Goal: Information Seeking & Learning: Learn about a topic

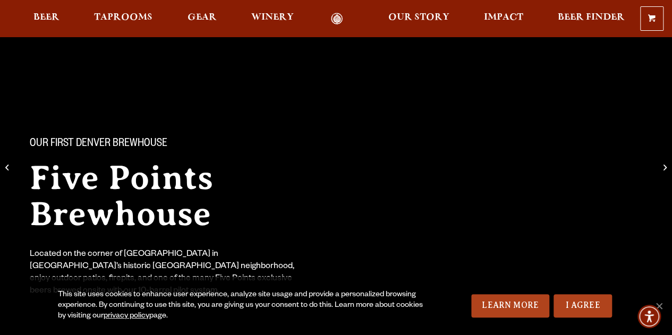
scroll to position [213, 0]
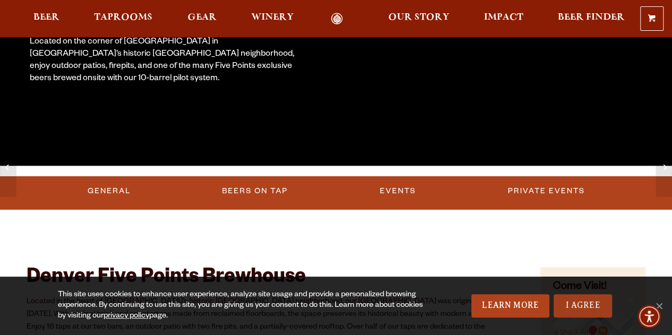
click at [582, 310] on link "I Agree" at bounding box center [583, 306] width 58 height 23
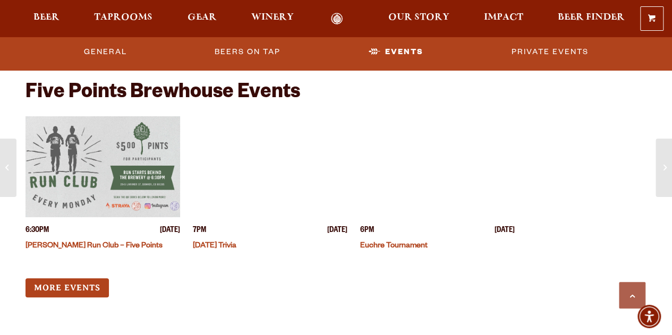
scroll to position [2817, 0]
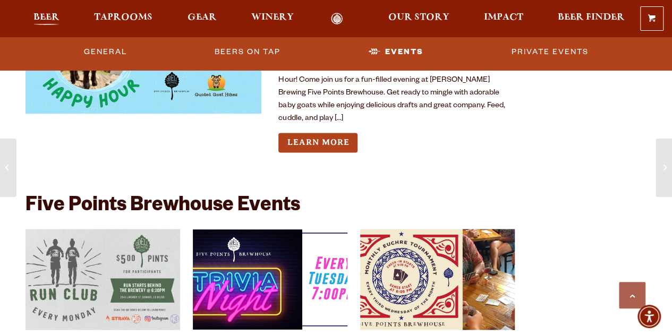
click at [63, 20] on link "Beer" at bounding box center [47, 19] width 40 height 12
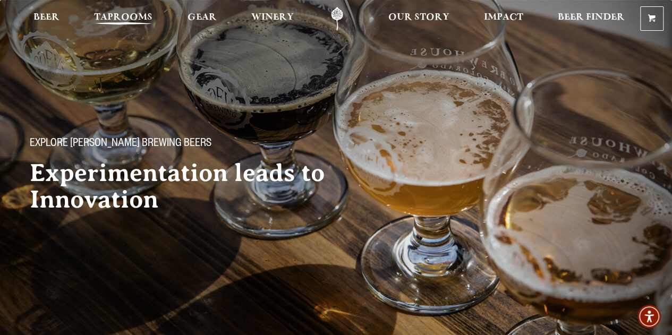
click at [140, 21] on span "Taprooms" at bounding box center [123, 17] width 58 height 9
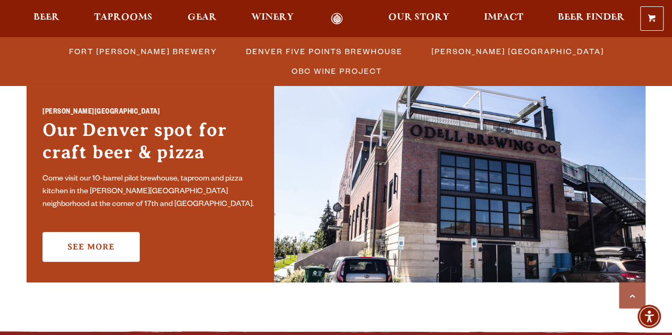
scroll to position [744, 0]
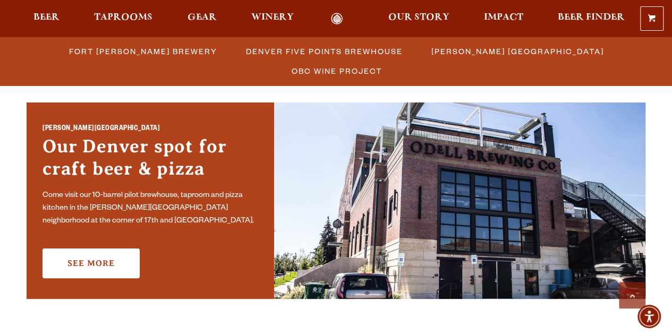
click at [145, 144] on h3 "Our Denver spot for craft beer & pizza" at bounding box center [151, 161] width 216 height 50
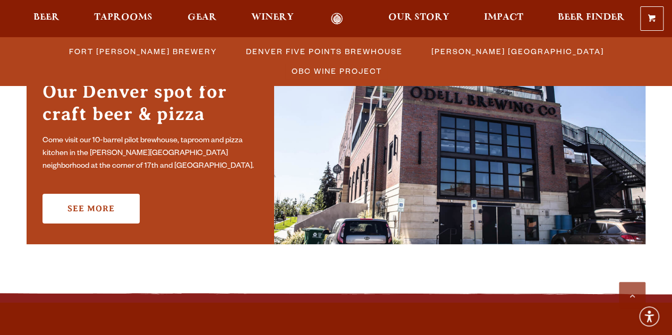
scroll to position [851, 0]
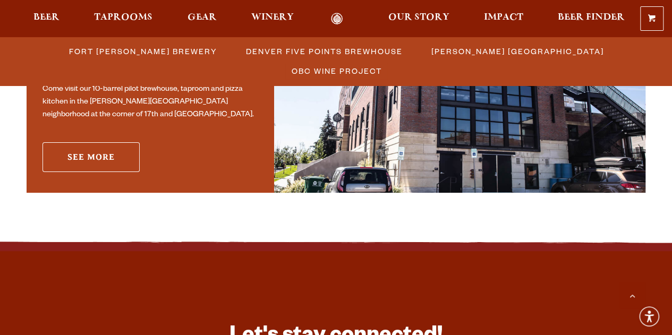
click at [125, 156] on link "See More" at bounding box center [91, 157] width 97 height 30
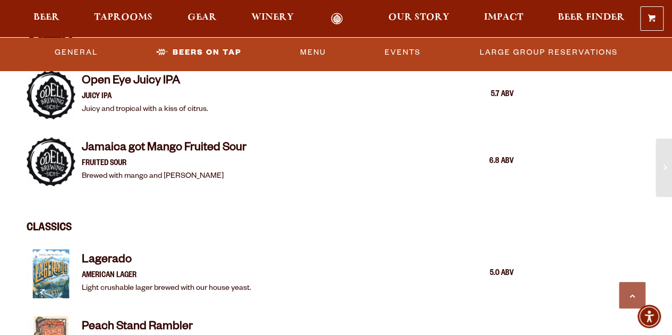
scroll to position [1116, 0]
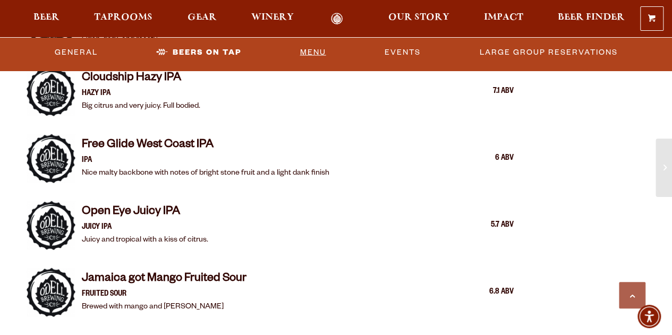
click at [322, 56] on link "Menu" at bounding box center [313, 52] width 35 height 24
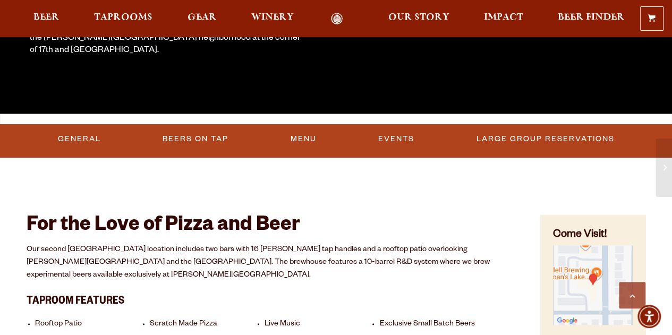
scroll to position [319, 0]
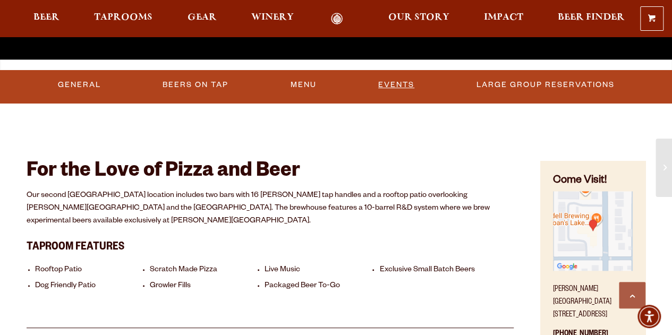
click at [376, 76] on link "Events" at bounding box center [396, 85] width 45 height 24
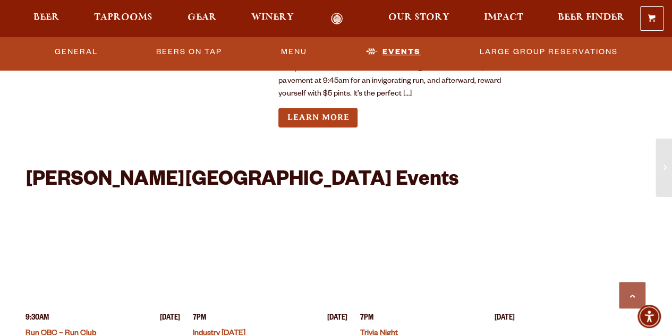
scroll to position [2155, 0]
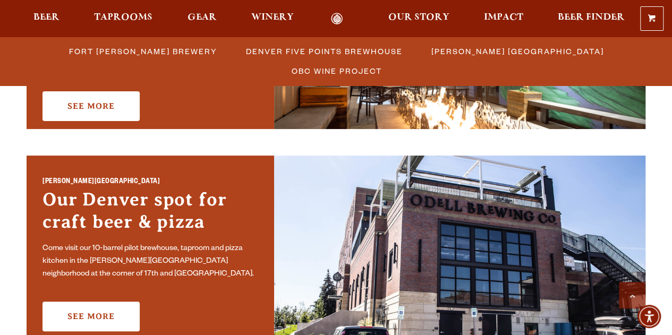
scroll to position [744, 0]
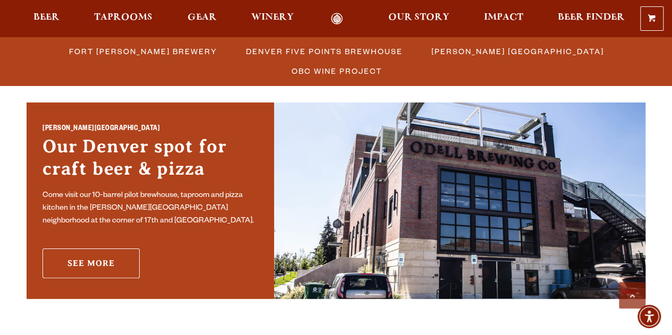
click at [94, 267] on link "See More" at bounding box center [91, 264] width 97 height 30
